Goal: Complete application form

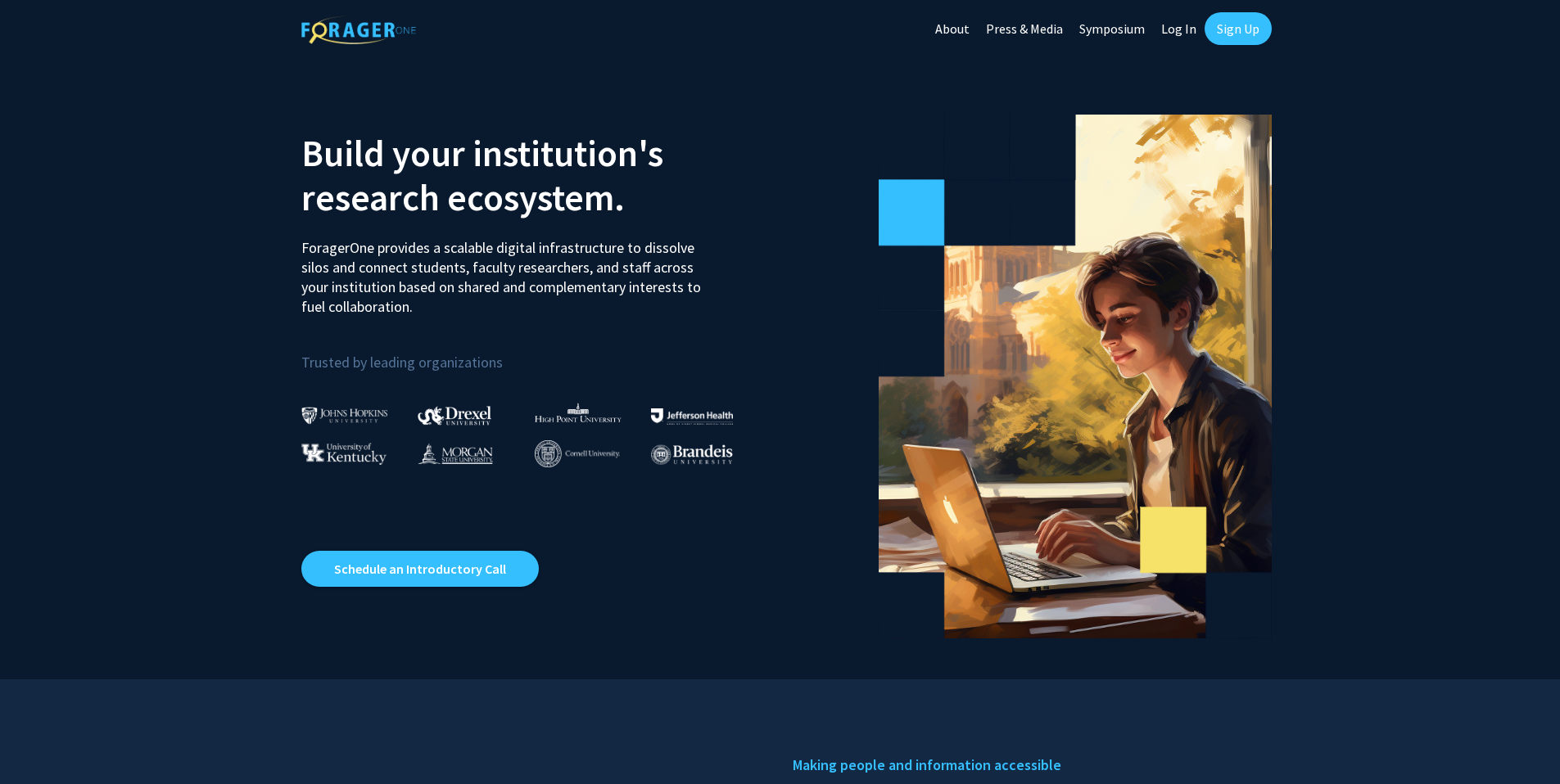
click at [1186, 31] on link "Log In" at bounding box center [1179, 28] width 51 height 57
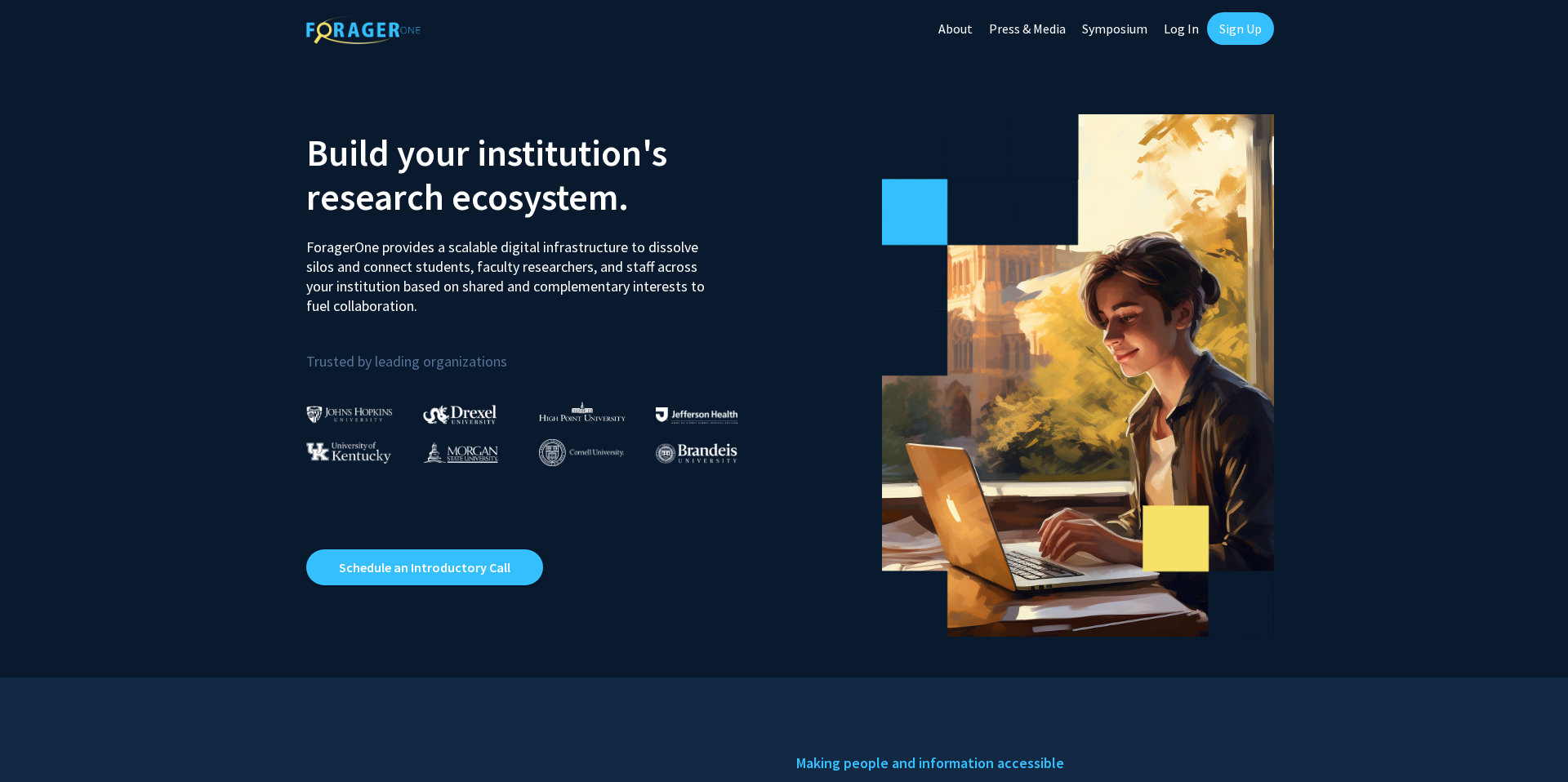
select select
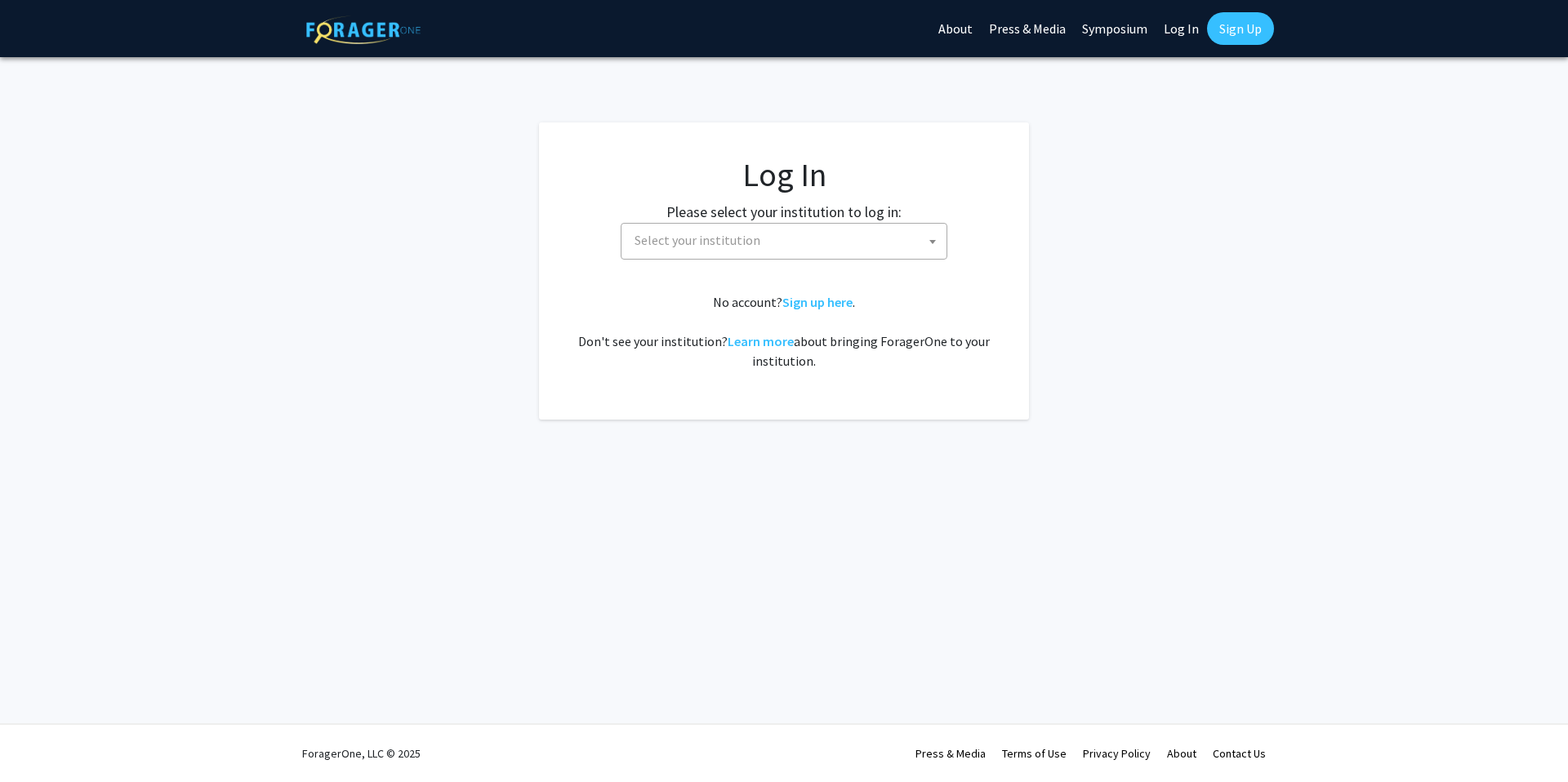
click at [771, 246] on span "Select your institution" at bounding box center [788, 240] width 319 height 33
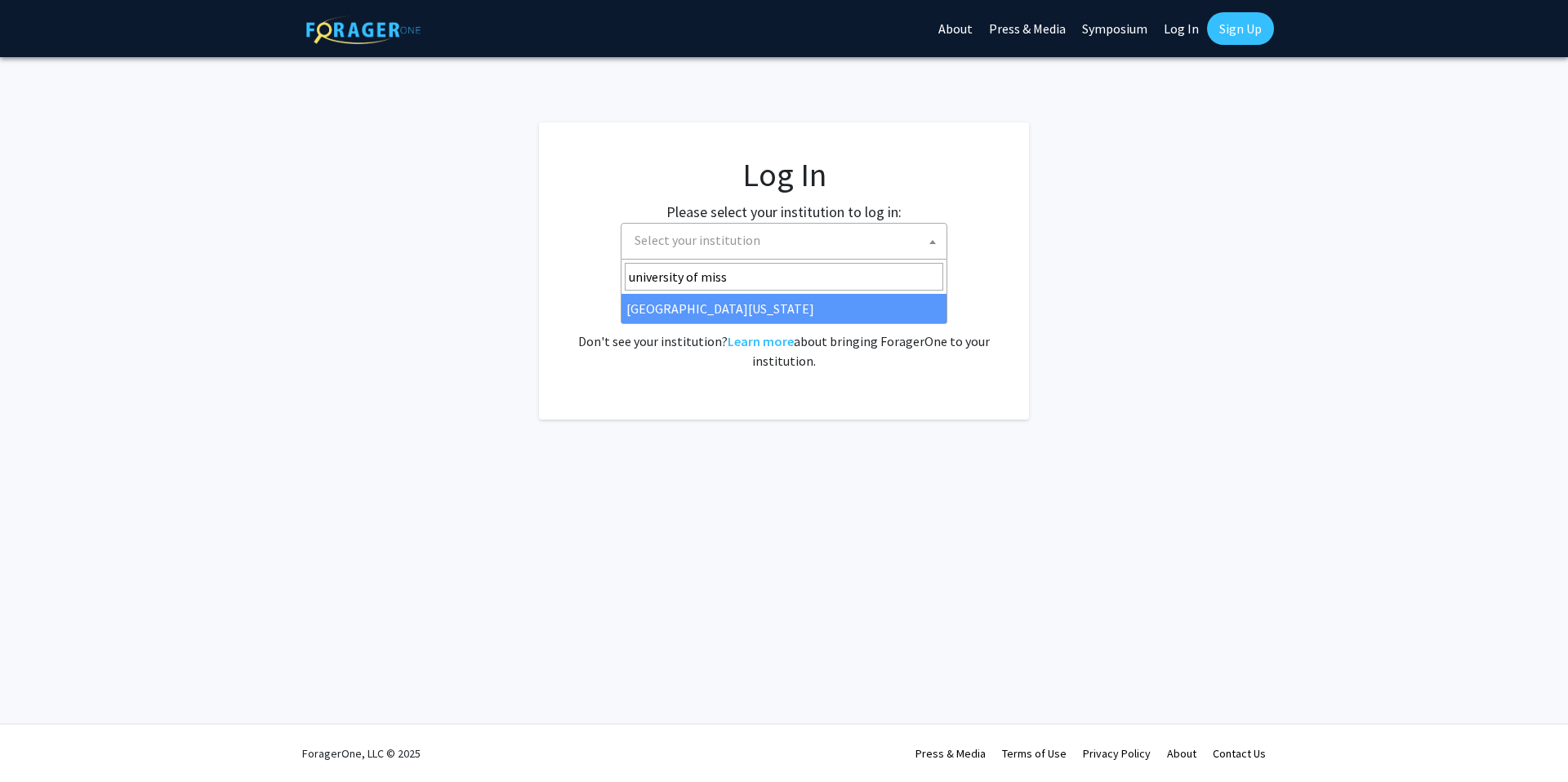
type input "university of miss"
select select "33"
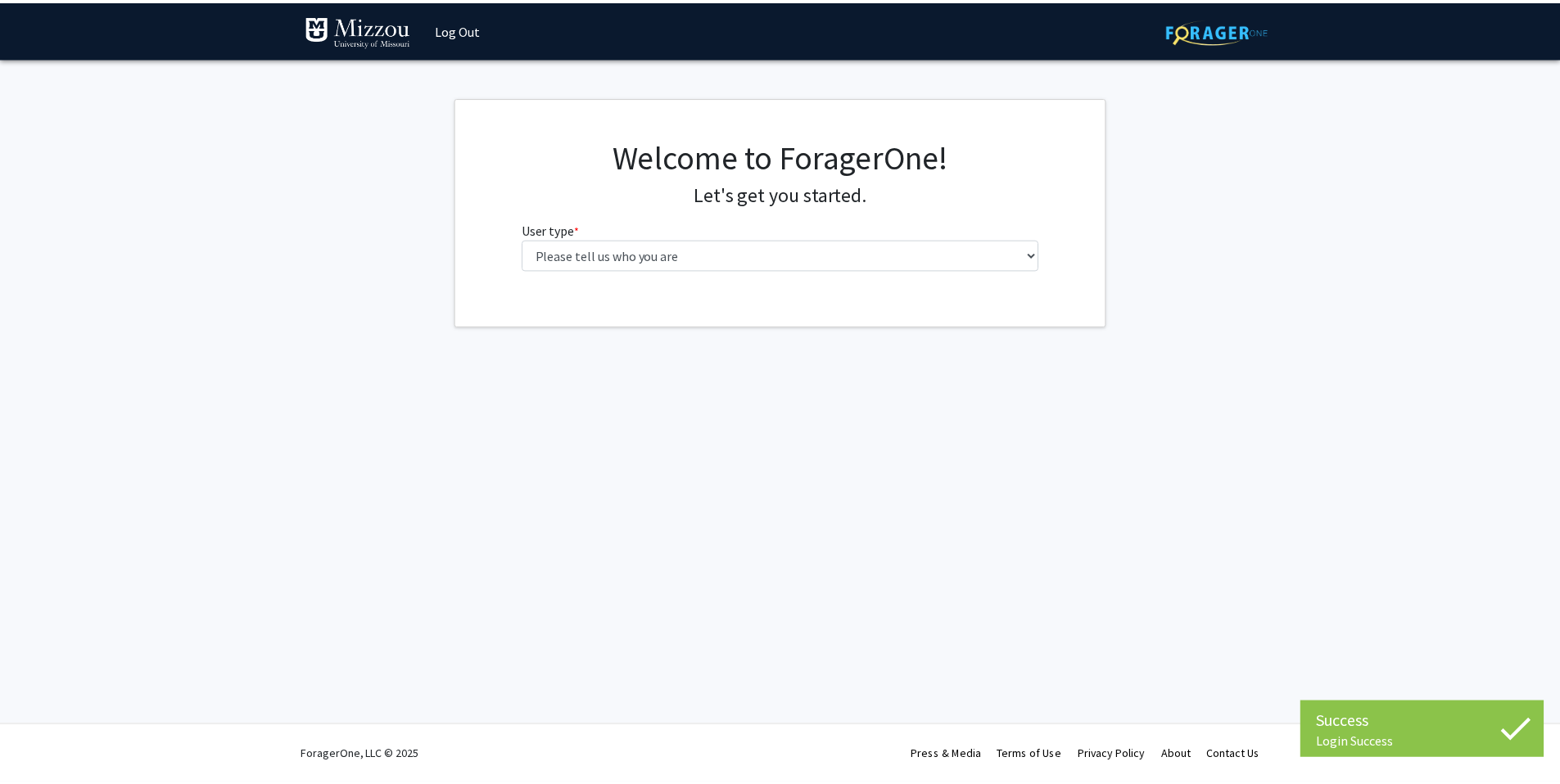
scroll to position [487, 0]
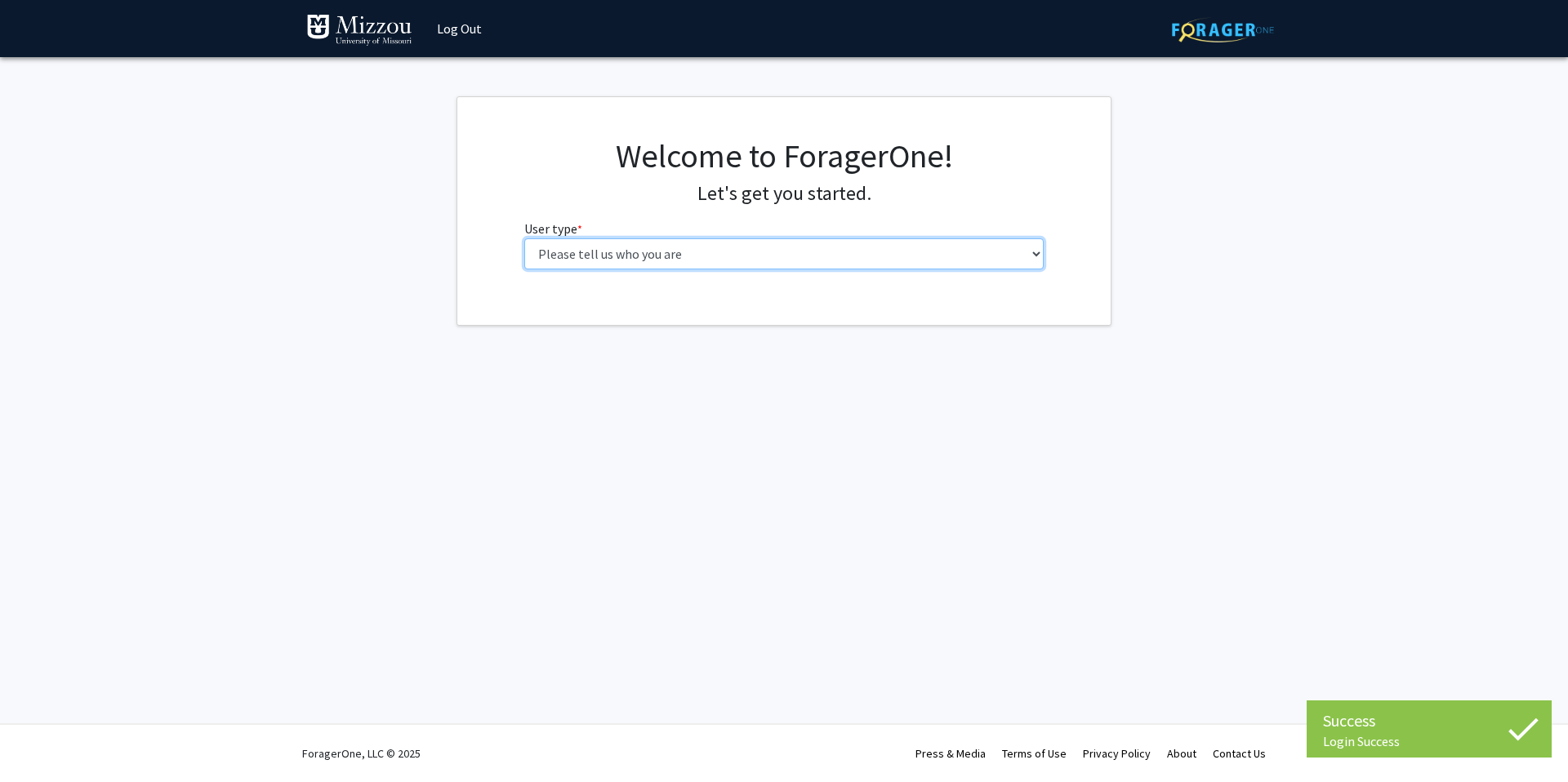
click at [707, 252] on select "Please tell us who you are Undergraduate Student Master's Student Doctoral Cand…" at bounding box center [784, 253] width 520 height 31
select select "5: faculty"
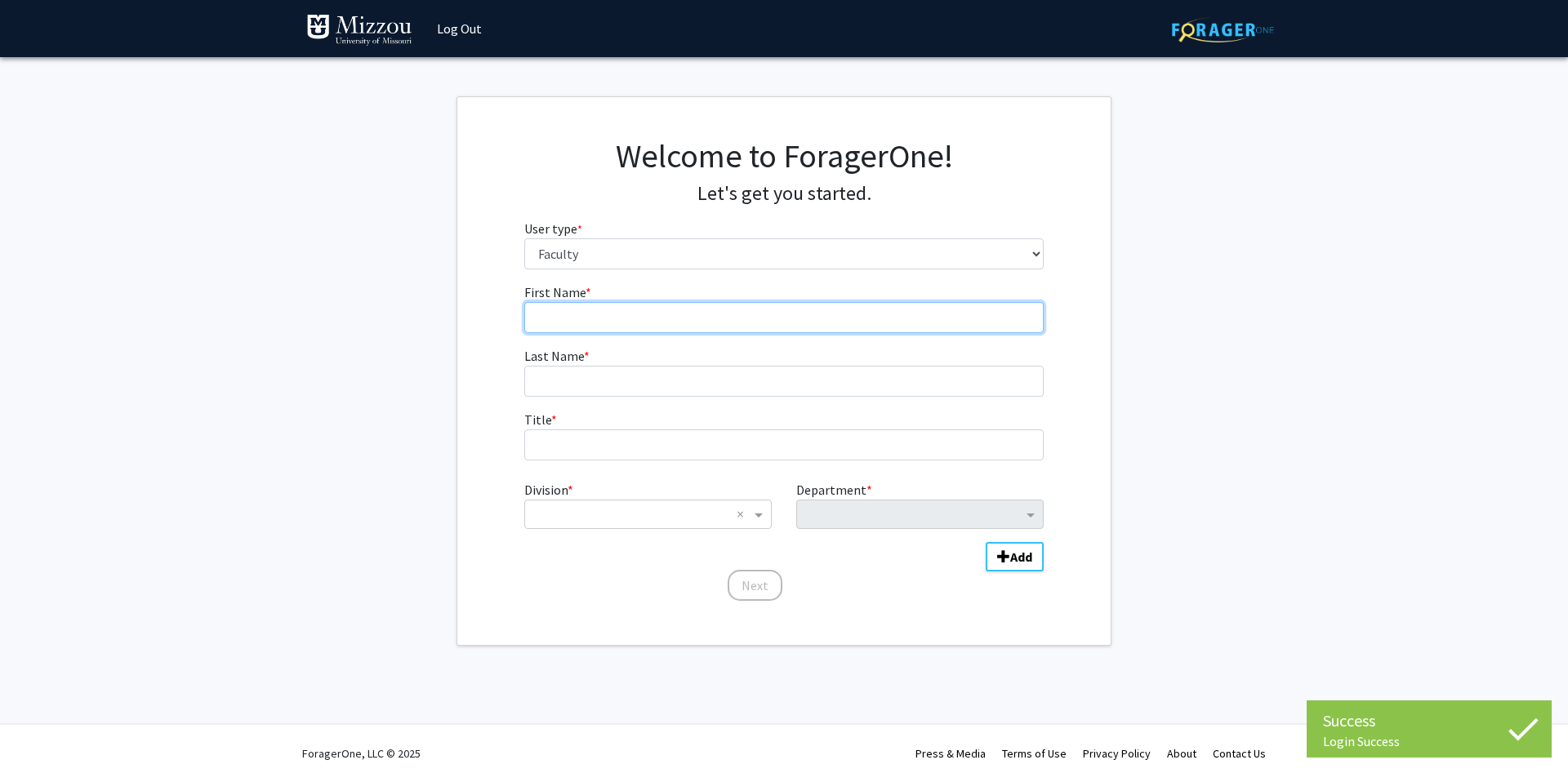
click at [609, 331] on input "First Name * required" at bounding box center [784, 317] width 520 height 31
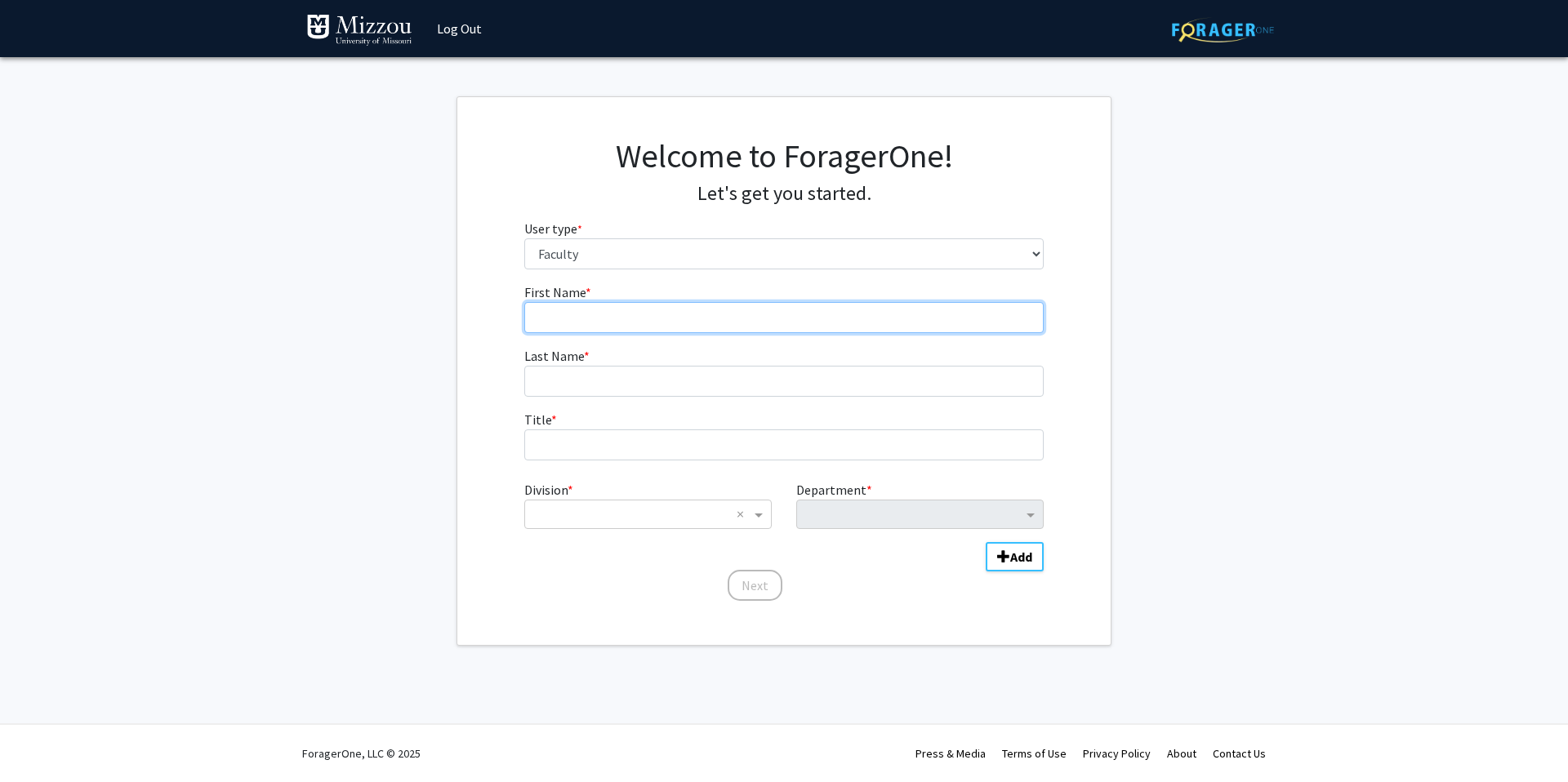
type input "[PERSON_NAME]"
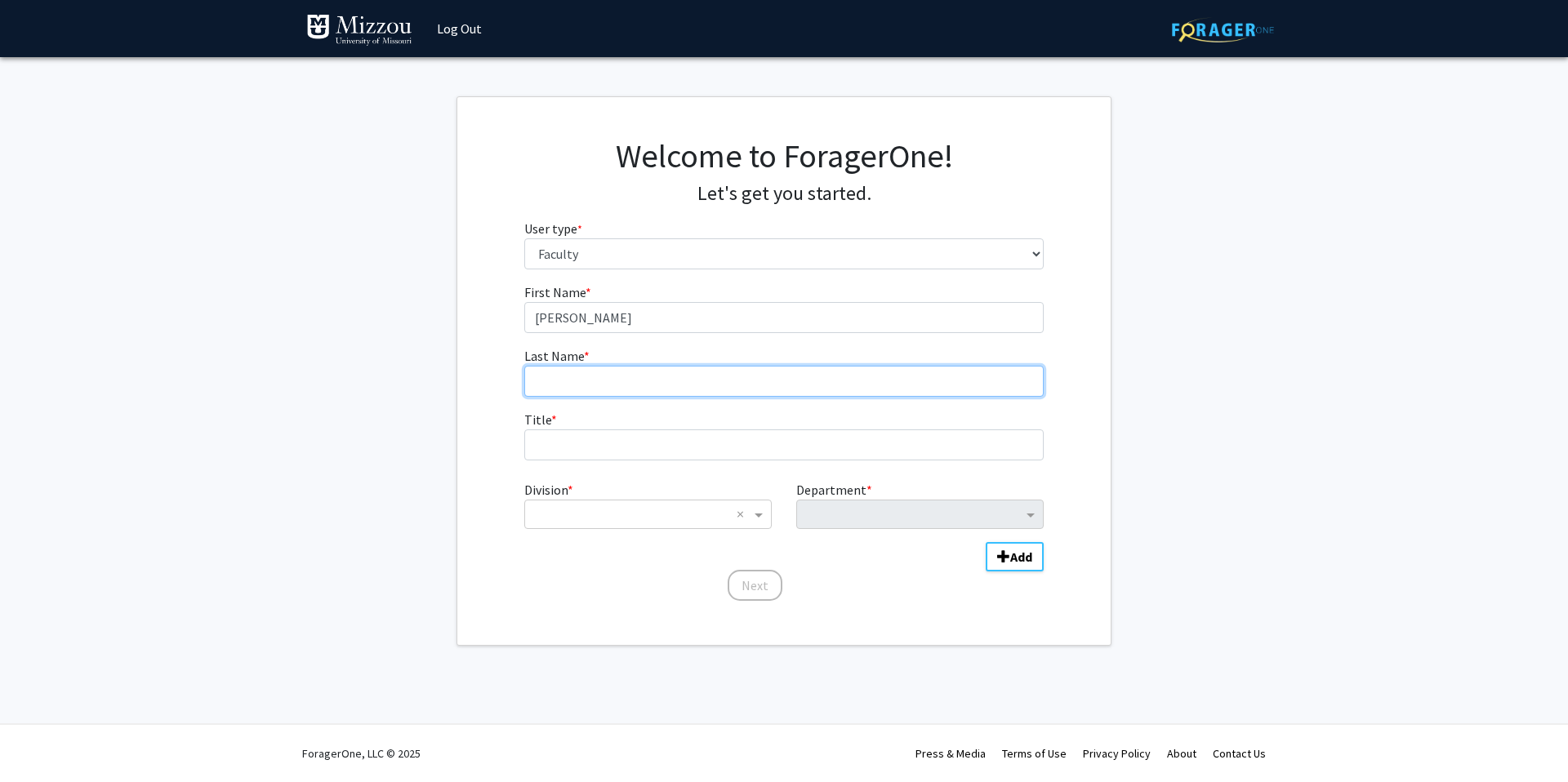
type input "[PERSON_NAME]"
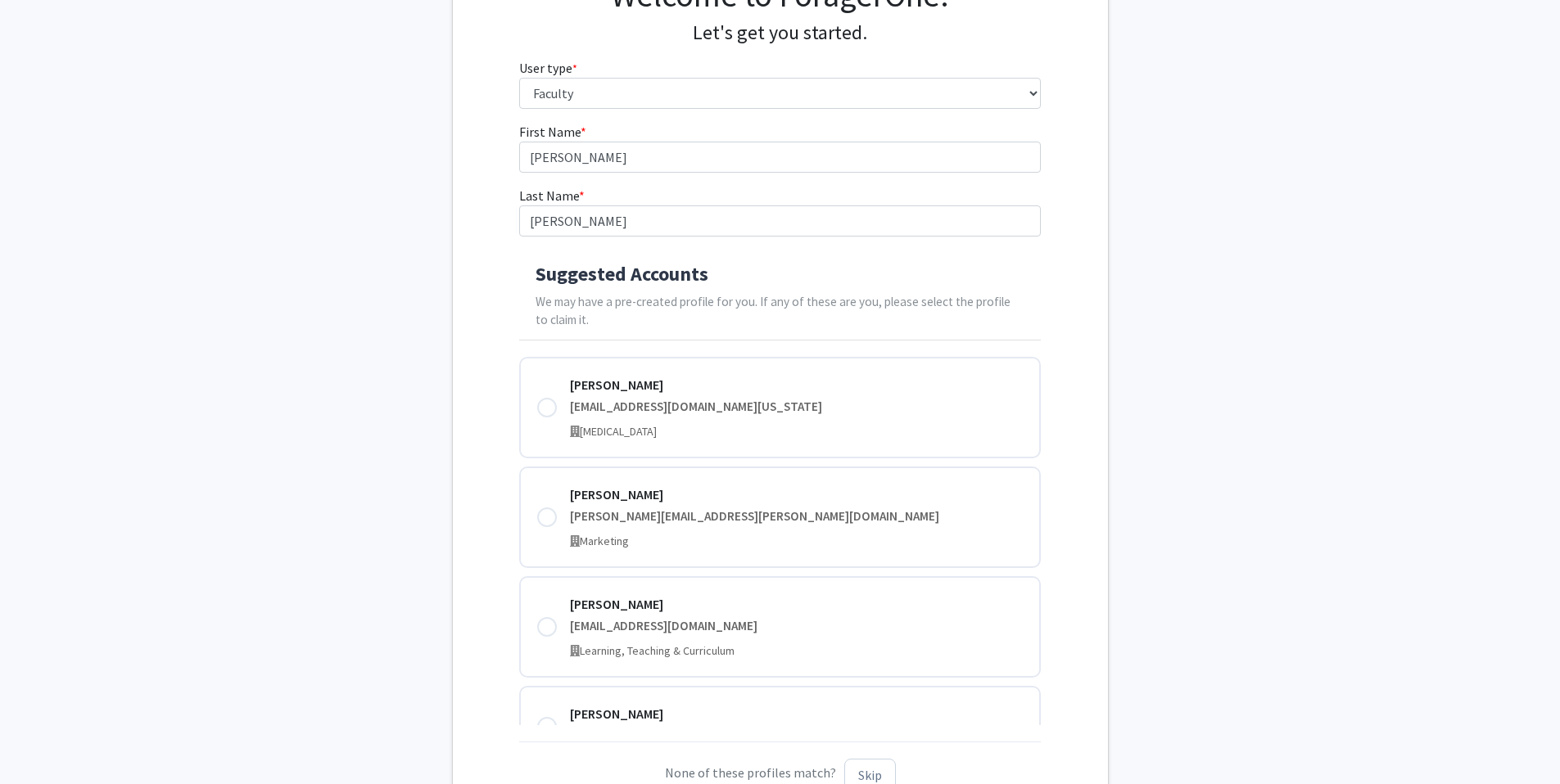
scroll to position [296, 0]
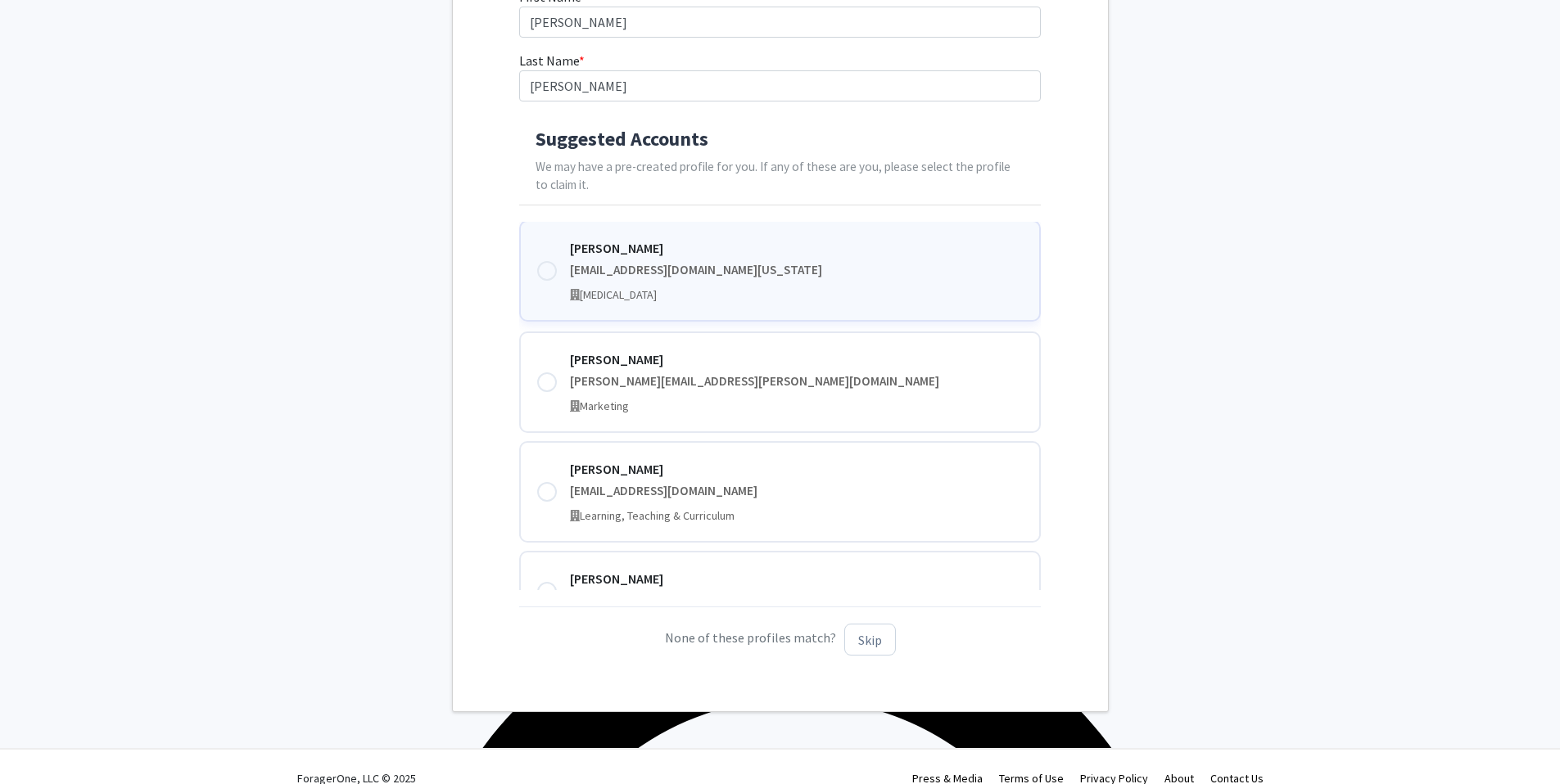
click at [545, 272] on div at bounding box center [547, 271] width 19 height 19
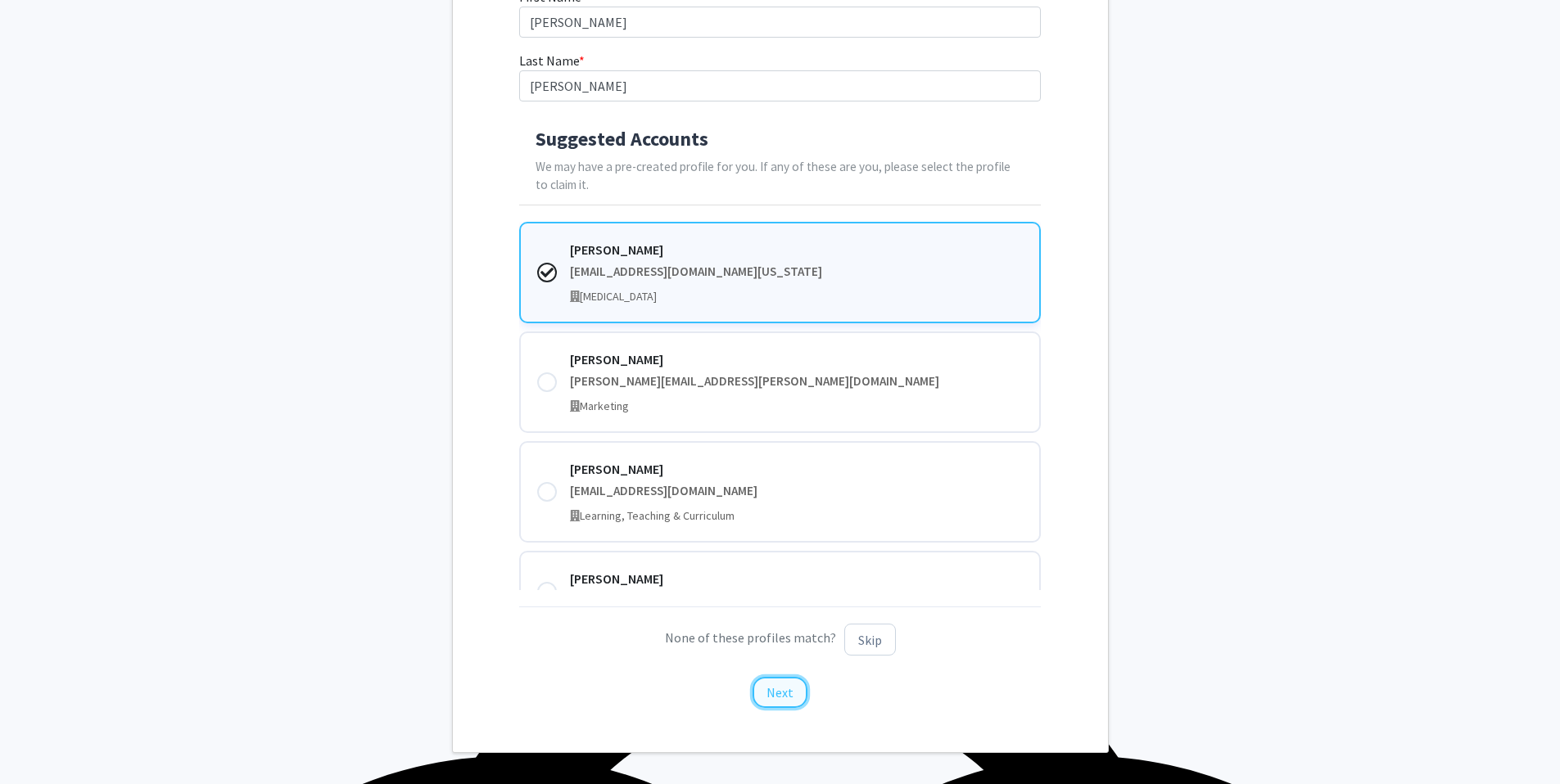
click at [784, 694] on button "Next" at bounding box center [780, 692] width 55 height 31
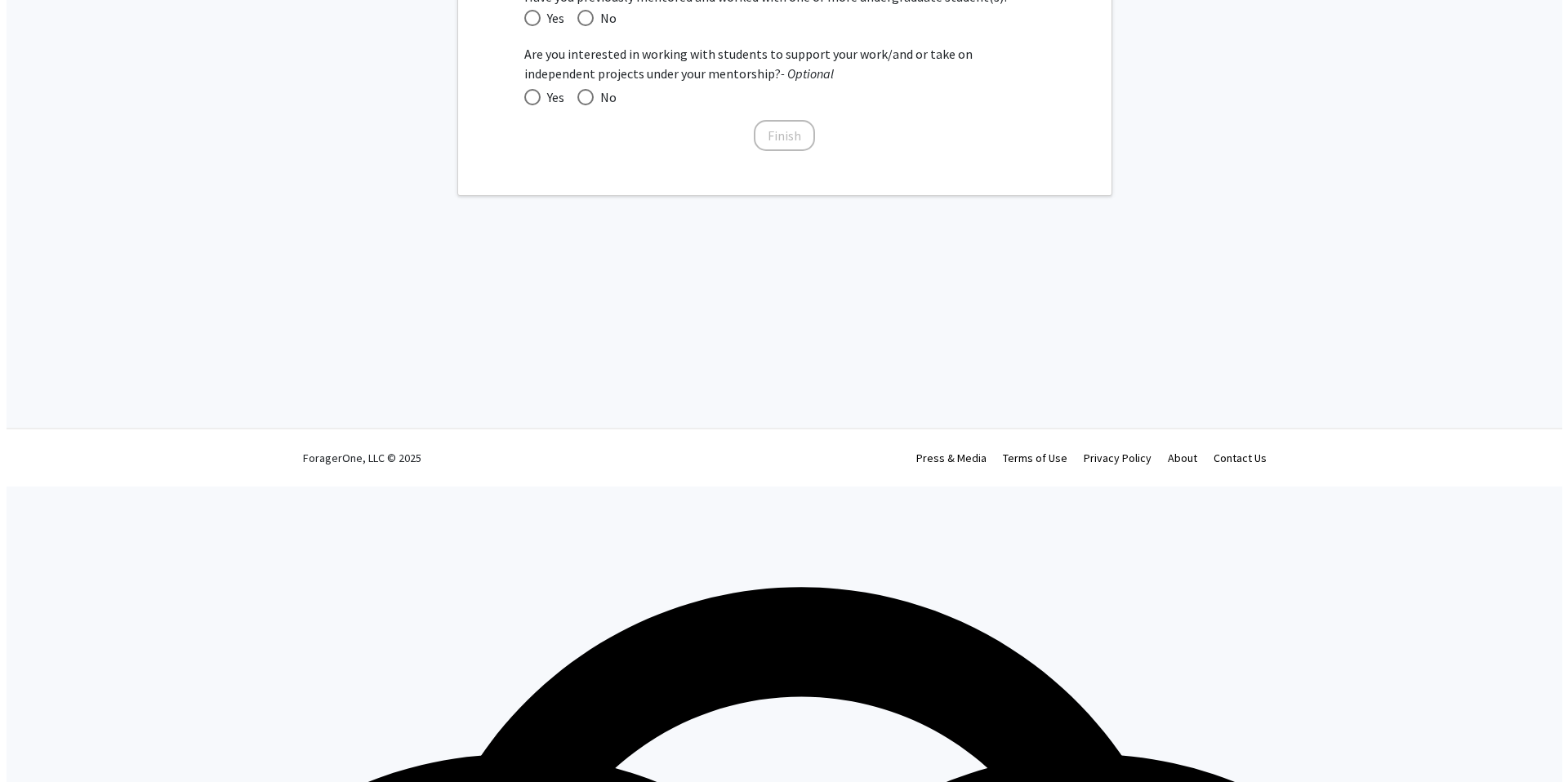
scroll to position [0, 0]
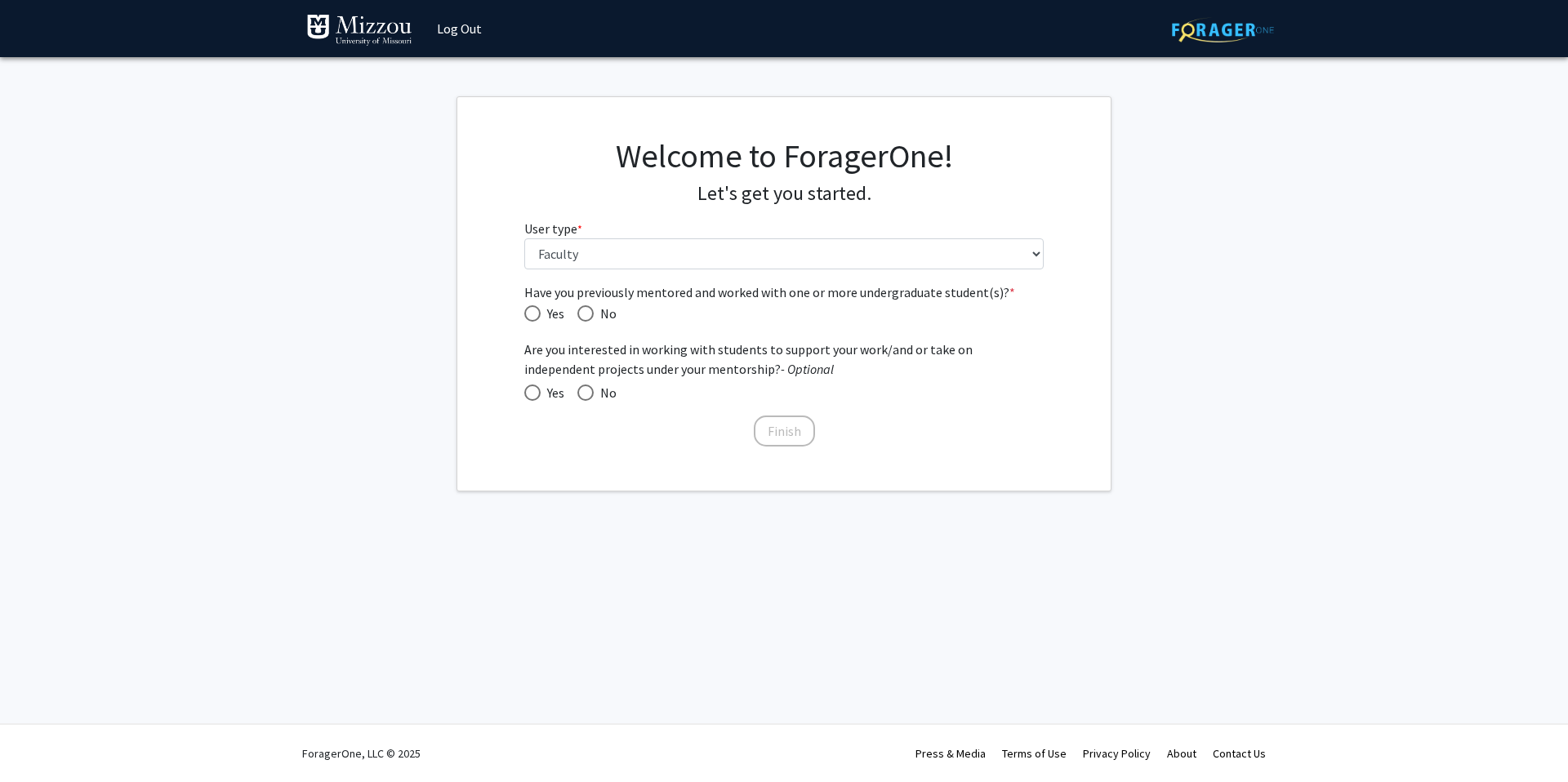
click at [533, 308] on span "Have you previously mentored and worked with one or more undergraduate student(…" at bounding box center [532, 313] width 17 height 17
click at [533, 308] on input "Yes" at bounding box center [532, 313] width 17 height 17
radio input "true"
click at [590, 395] on span at bounding box center [585, 392] width 17 height 17
click at [590, 395] on input "No" at bounding box center [585, 392] width 17 height 17
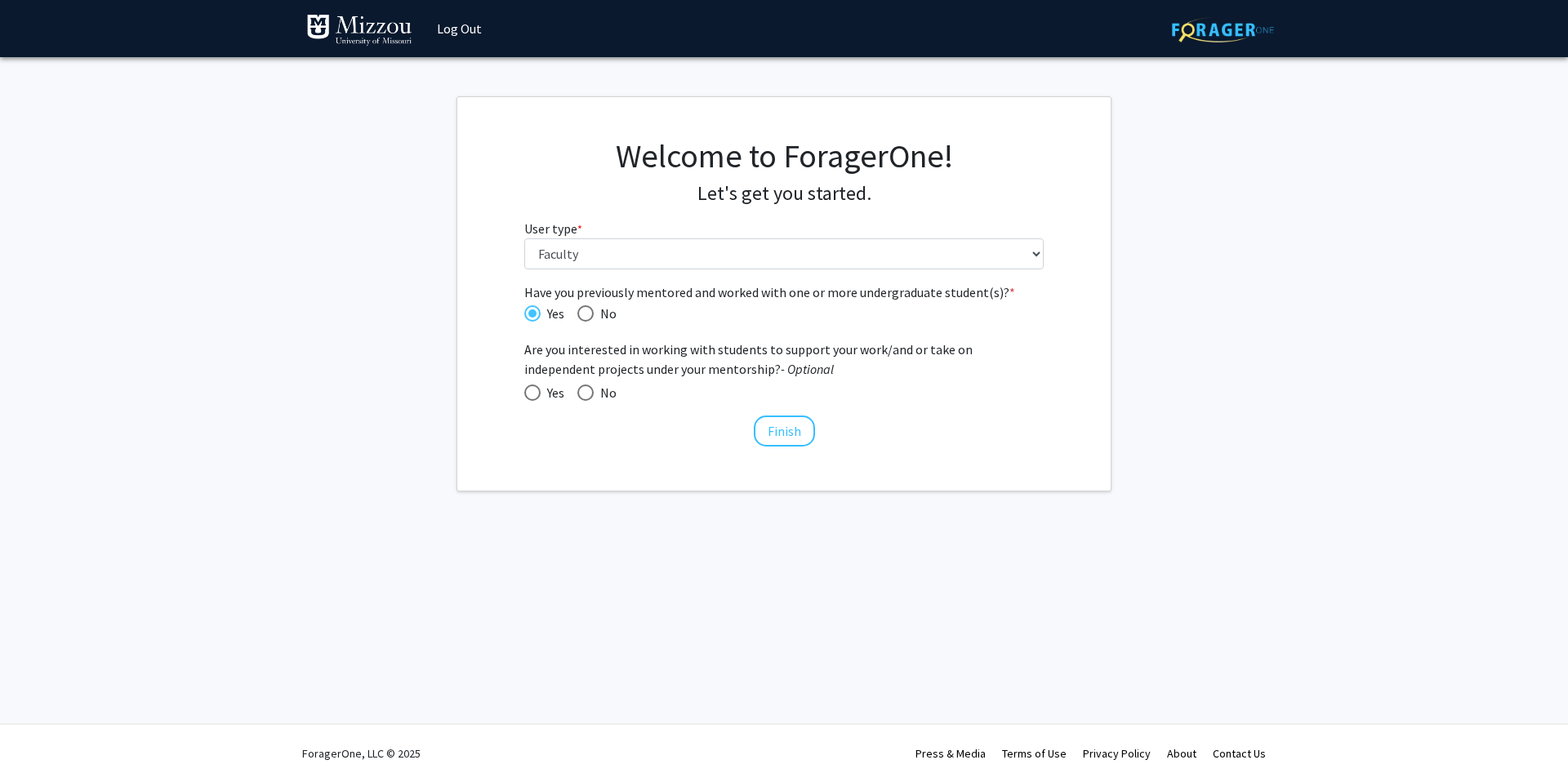
radio input "true"
click at [775, 433] on button "Finish" at bounding box center [785, 430] width 62 height 31
